Goal: Use online tool/utility: Utilize a website feature to perform a specific function

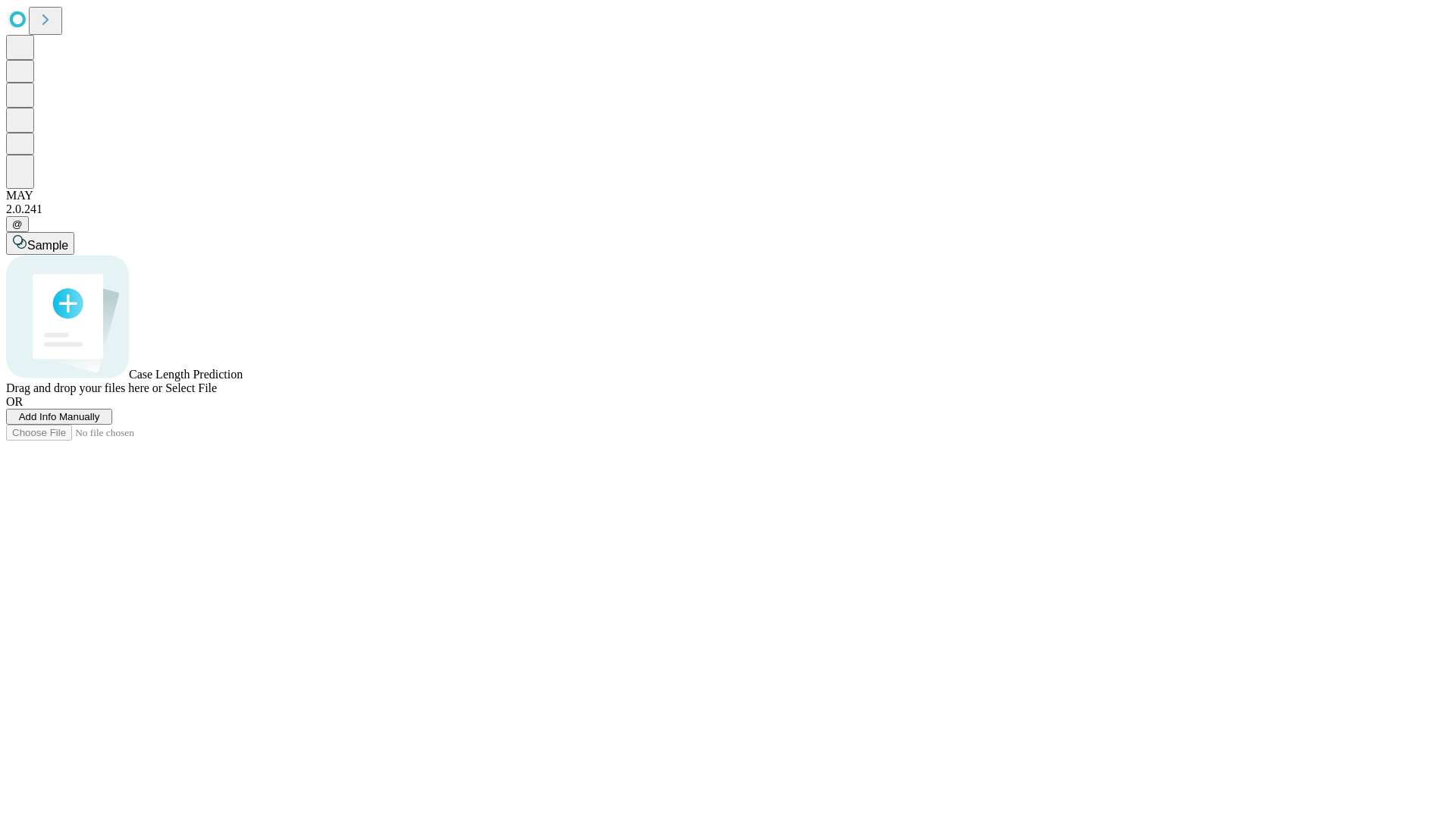
click at [100, 422] on span "Add Info Manually" at bounding box center [59, 416] width 81 height 12
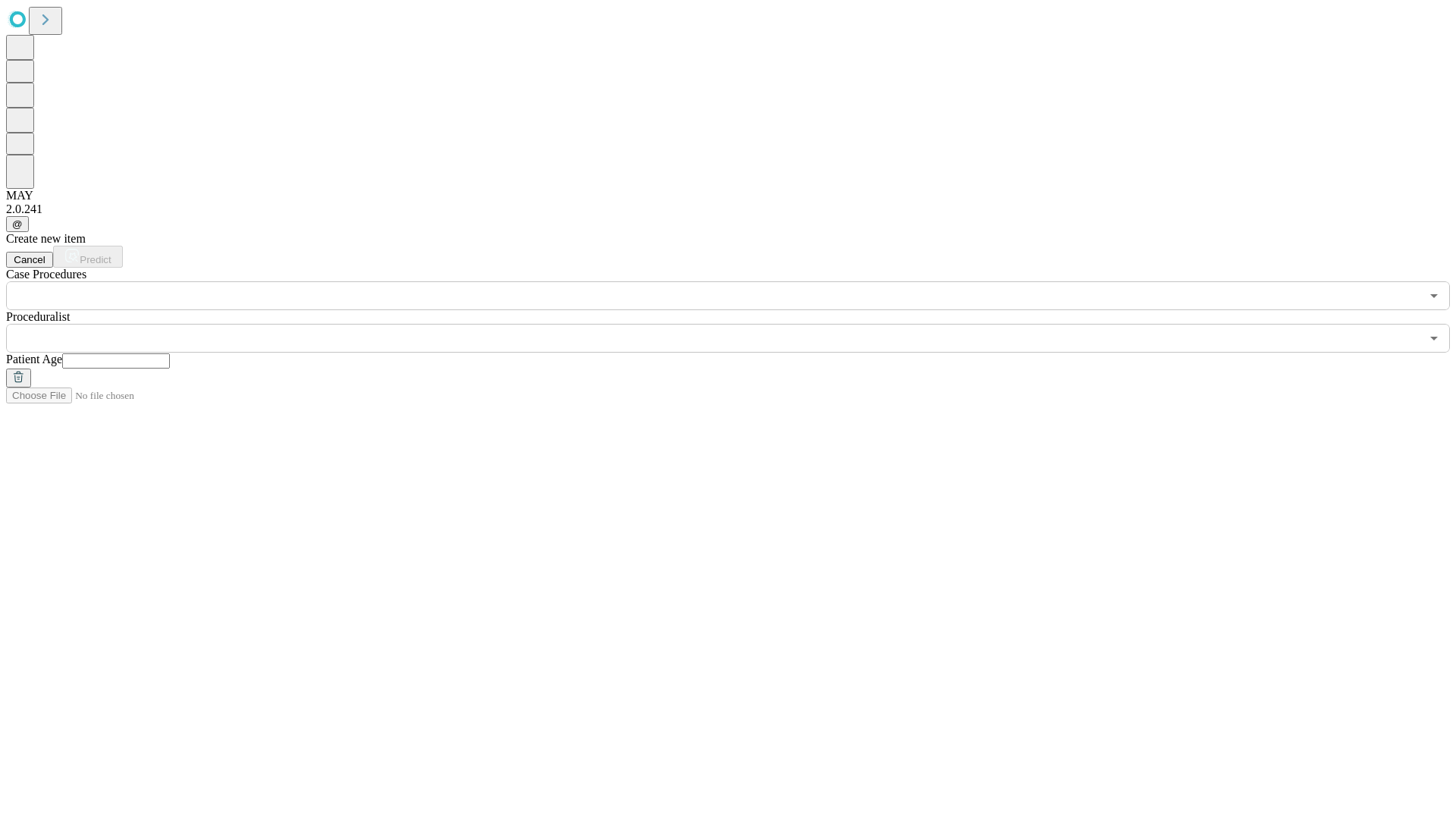
click at [170, 353] on input "text" at bounding box center [115, 361] width 108 height 15
type input "**"
click at [738, 324] on input "text" at bounding box center [713, 338] width 1414 height 29
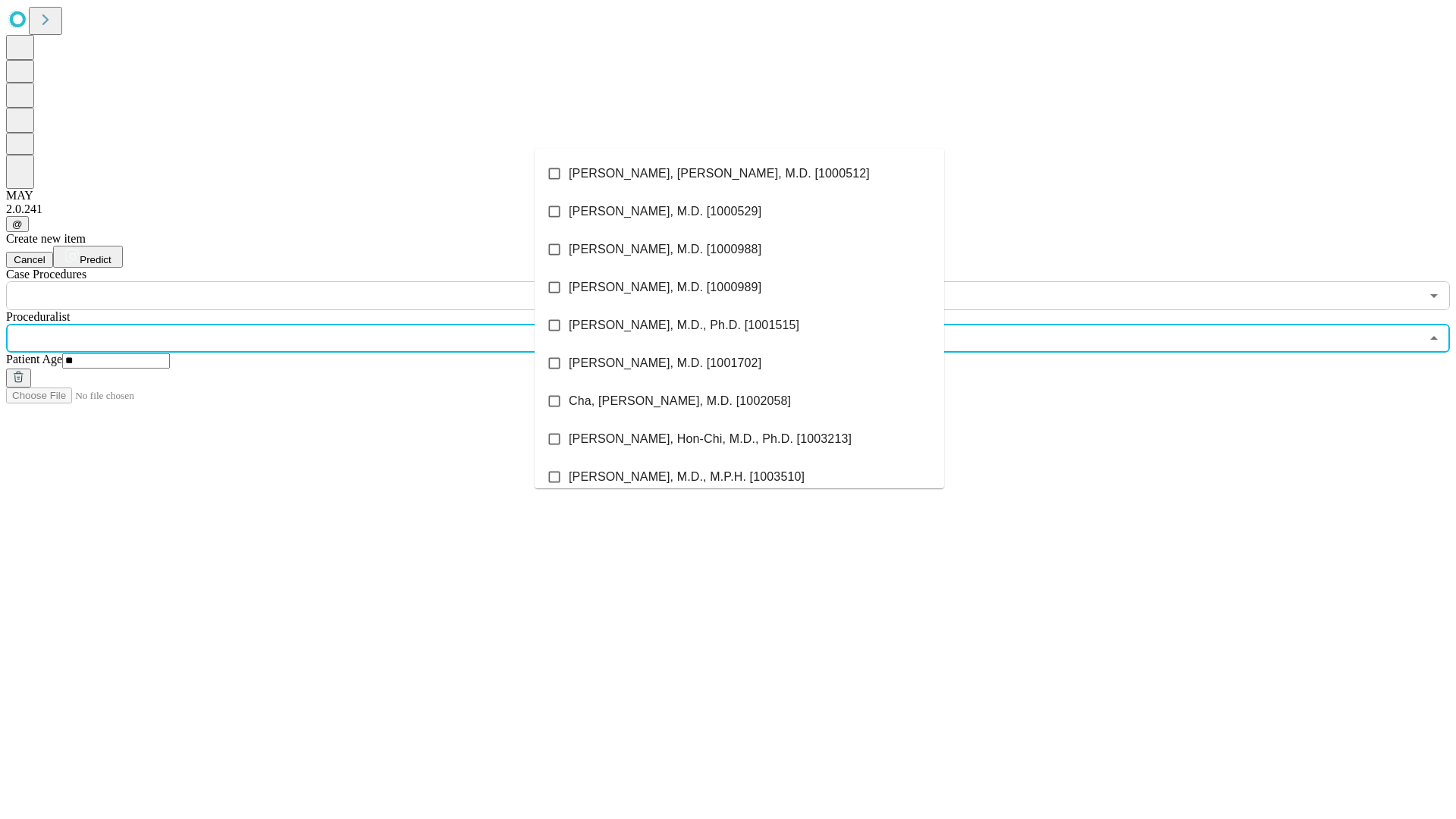
click at [739, 174] on li "[PERSON_NAME], [PERSON_NAME], M.D. [1000512]" at bounding box center [739, 174] width 409 height 38
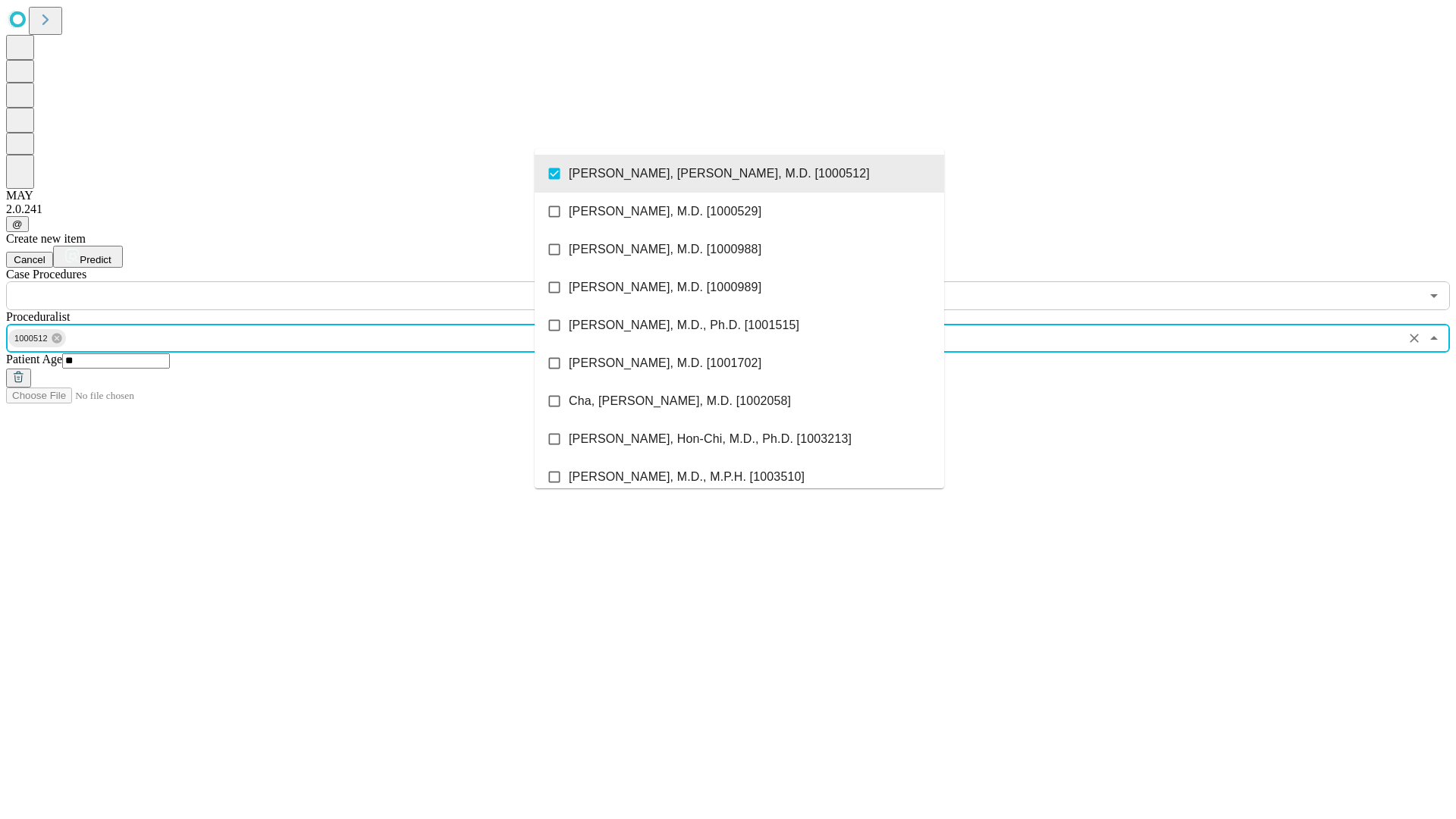
click at [318, 281] on input "text" at bounding box center [713, 295] width 1414 height 29
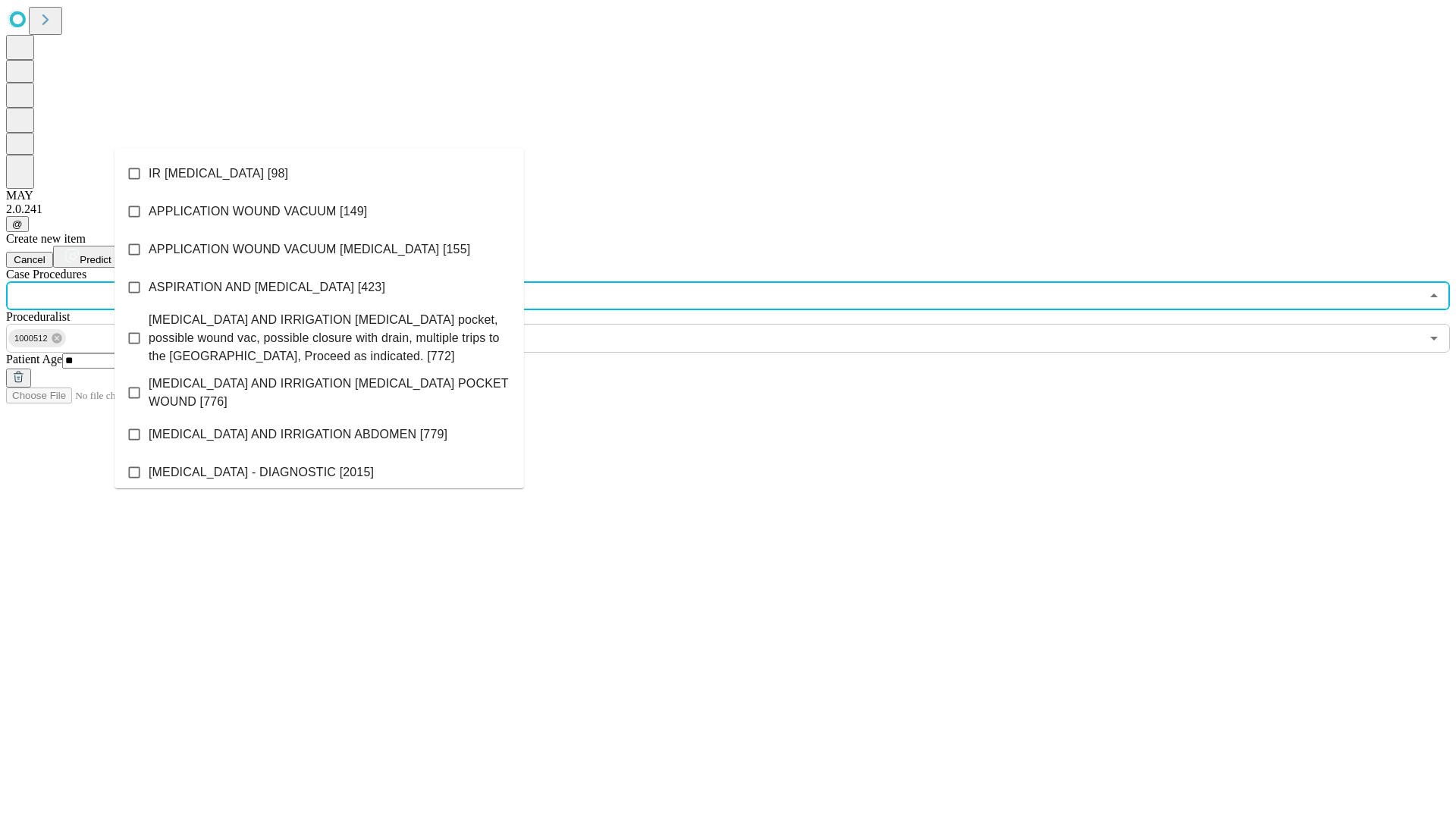
click at [319, 174] on li "IR [MEDICAL_DATA] [98]" at bounding box center [319, 174] width 409 height 38
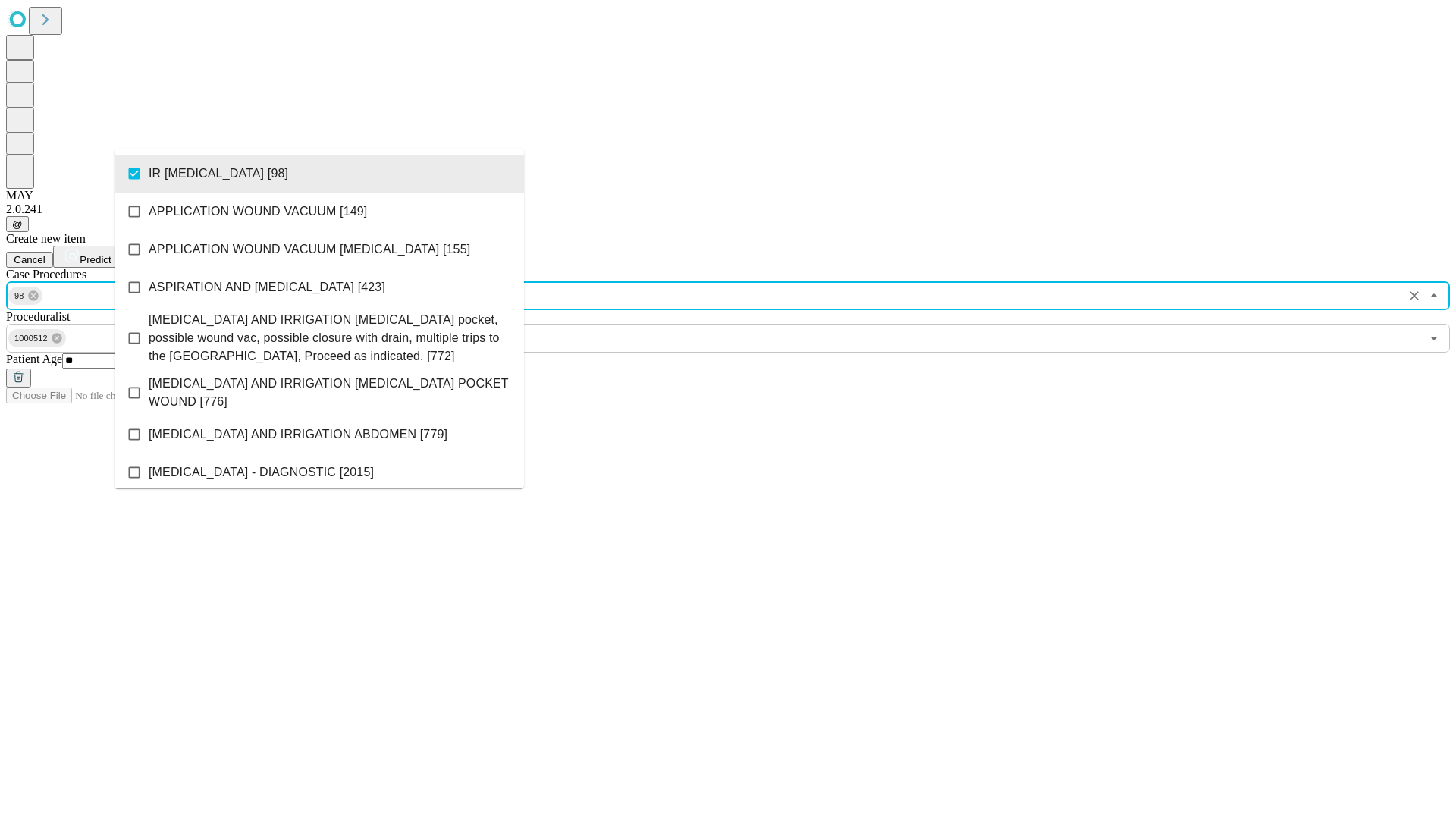
click at [111, 254] on span "Predict" at bounding box center [95, 260] width 31 height 12
